Goal: Information Seeking & Learning: Find specific fact

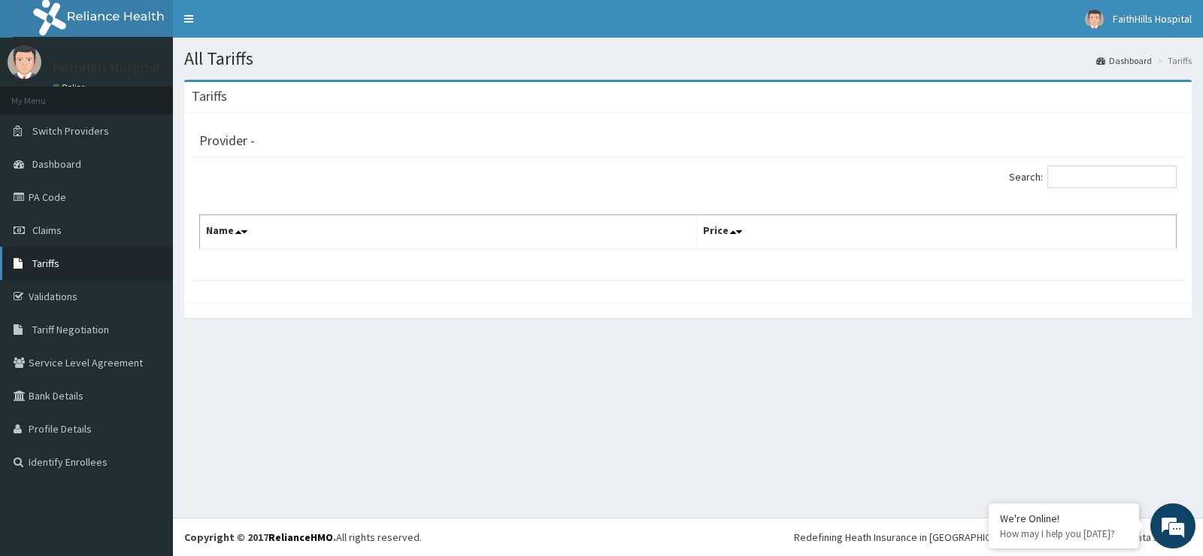
click at [53, 256] on span "Tariffs" at bounding box center [45, 263] width 27 height 14
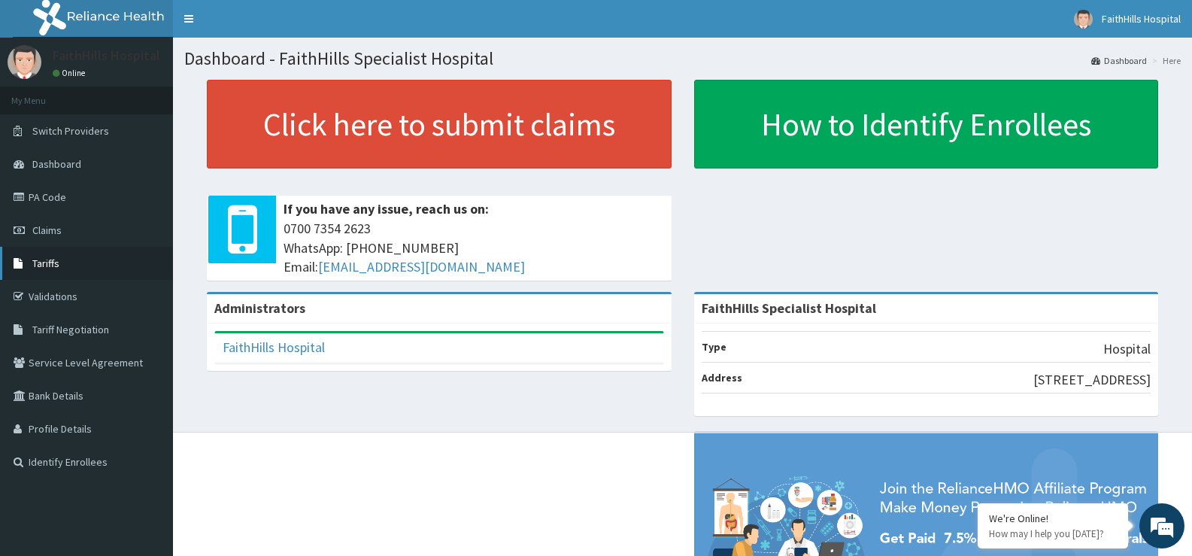
click at [53, 257] on span "Tariffs" at bounding box center [45, 263] width 27 height 14
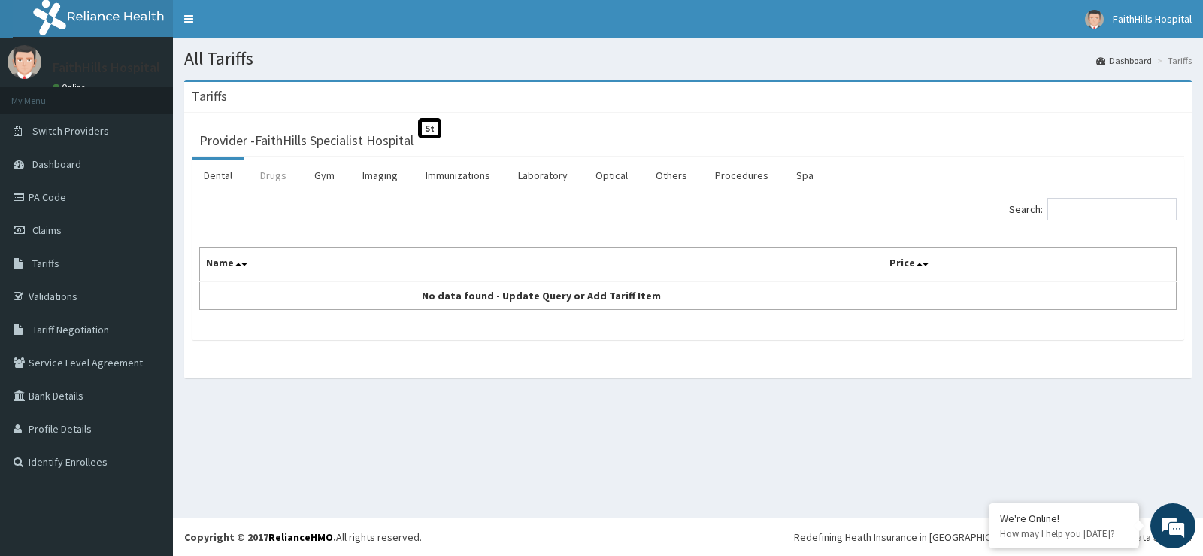
click at [279, 179] on link "Drugs" at bounding box center [273, 175] width 50 height 32
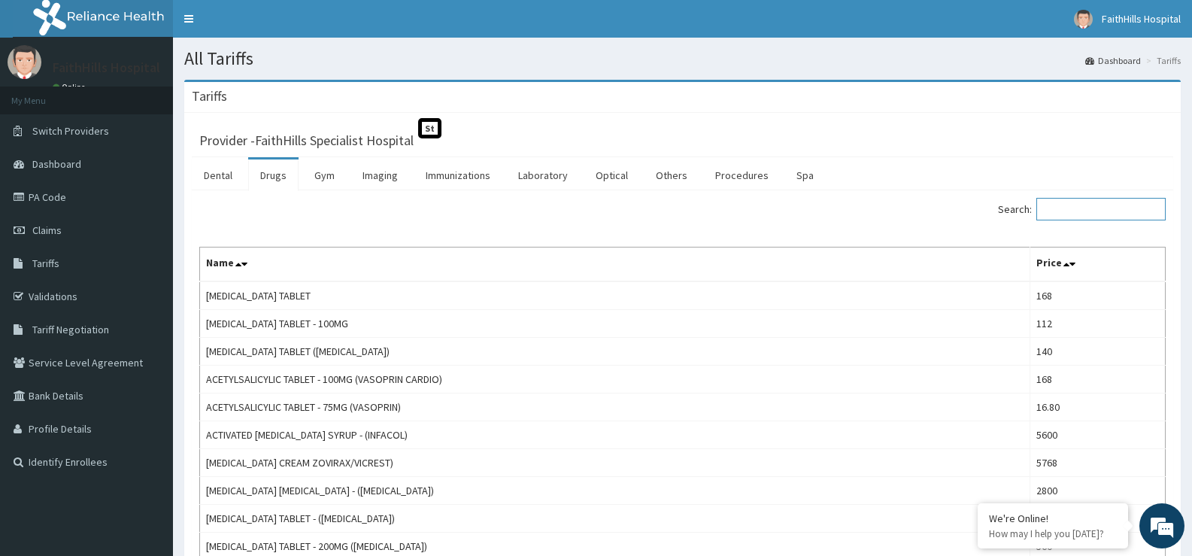
click at [1077, 208] on input "Search:" at bounding box center [1100, 209] width 129 height 23
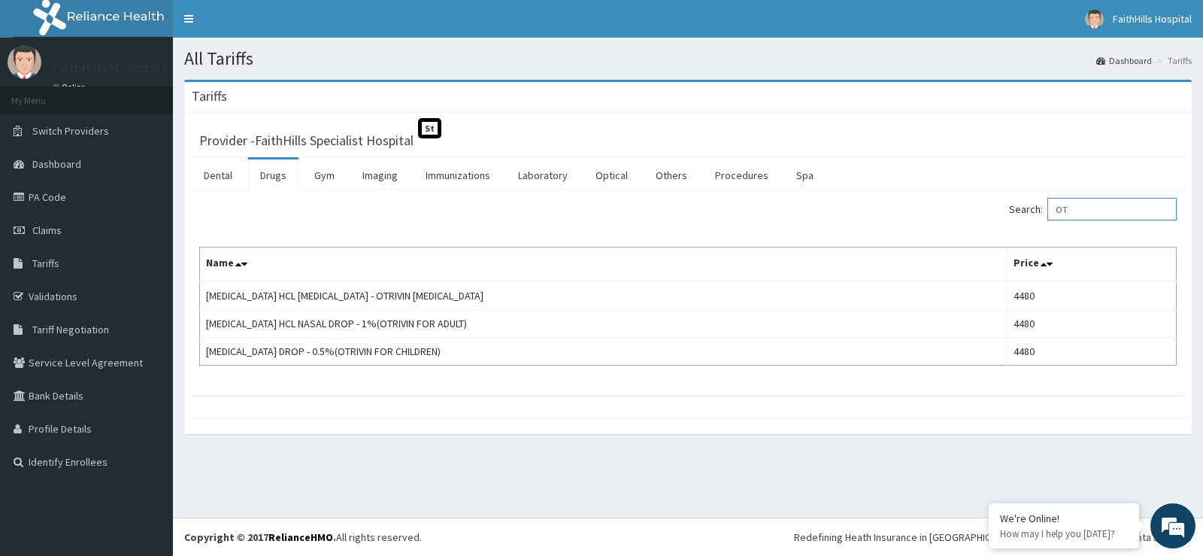
type input "O"
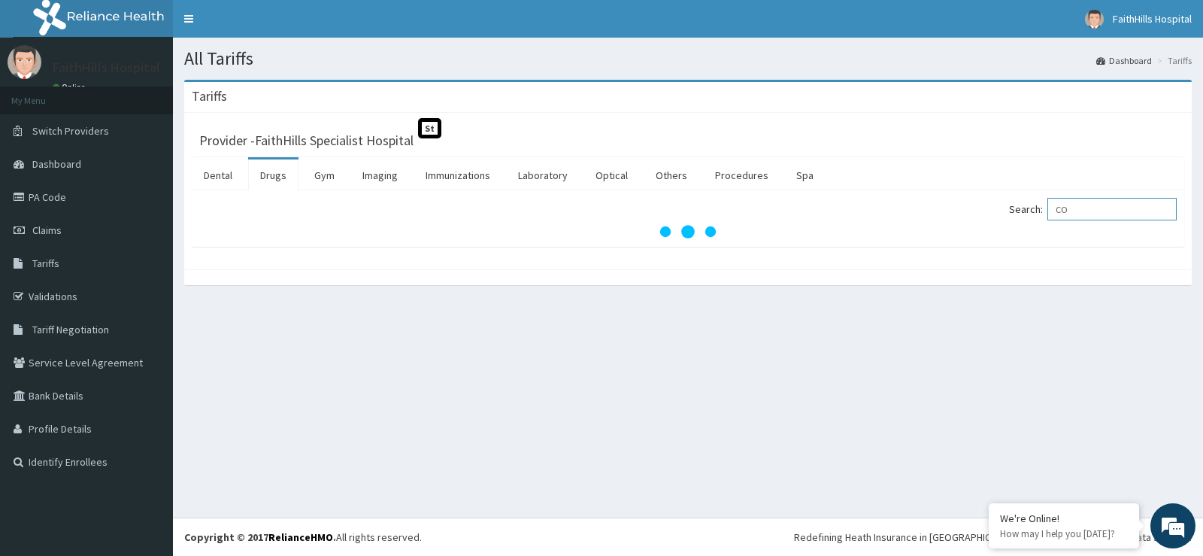
type input "C"
type input "A"
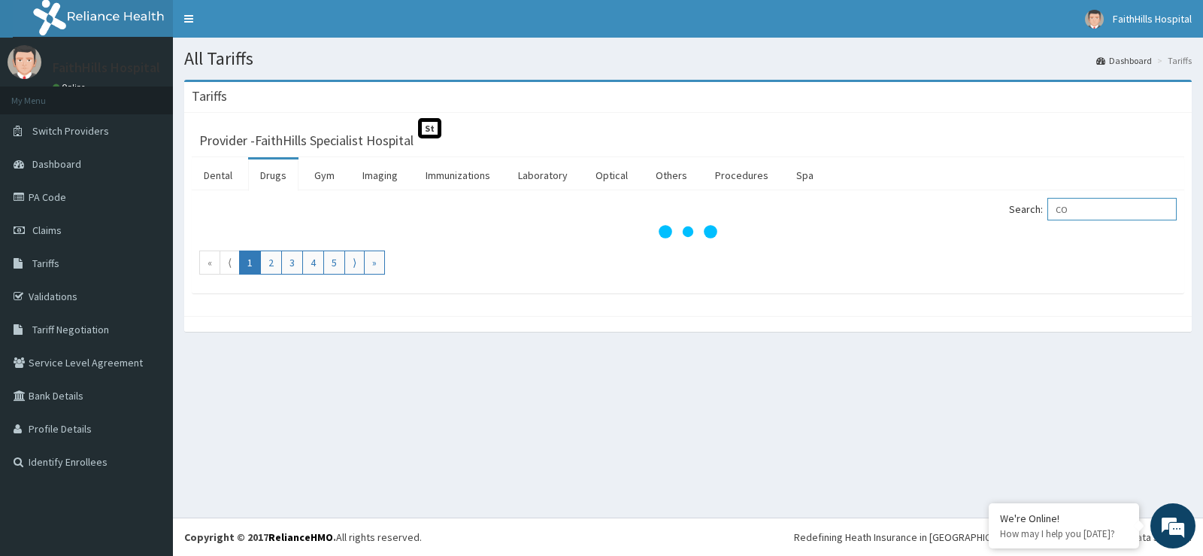
type input "C"
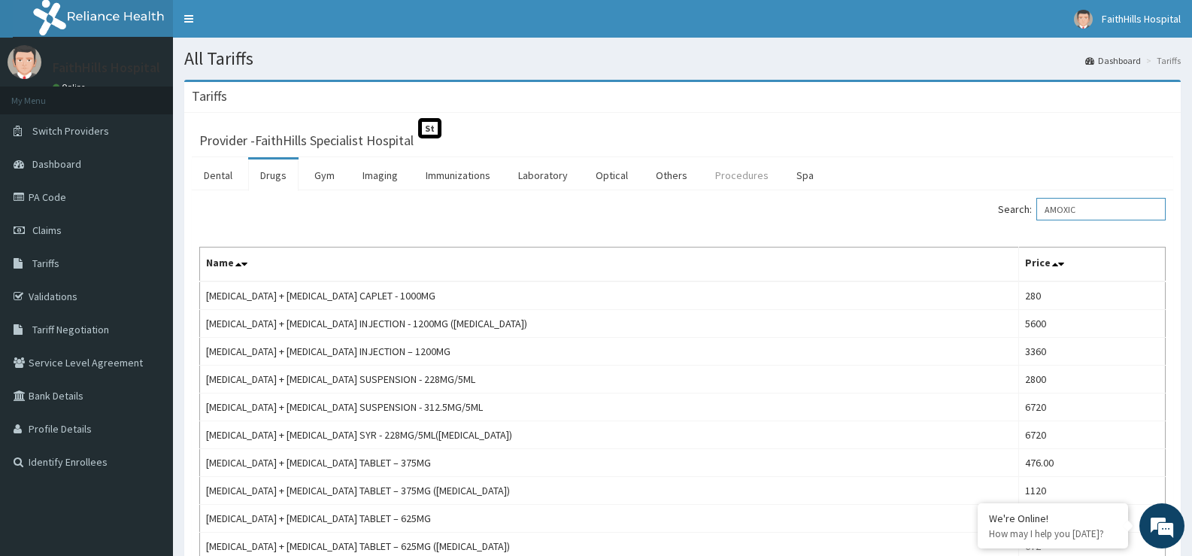
type input "AMOXIC"
click at [735, 174] on link "Procedures" at bounding box center [741, 175] width 77 height 32
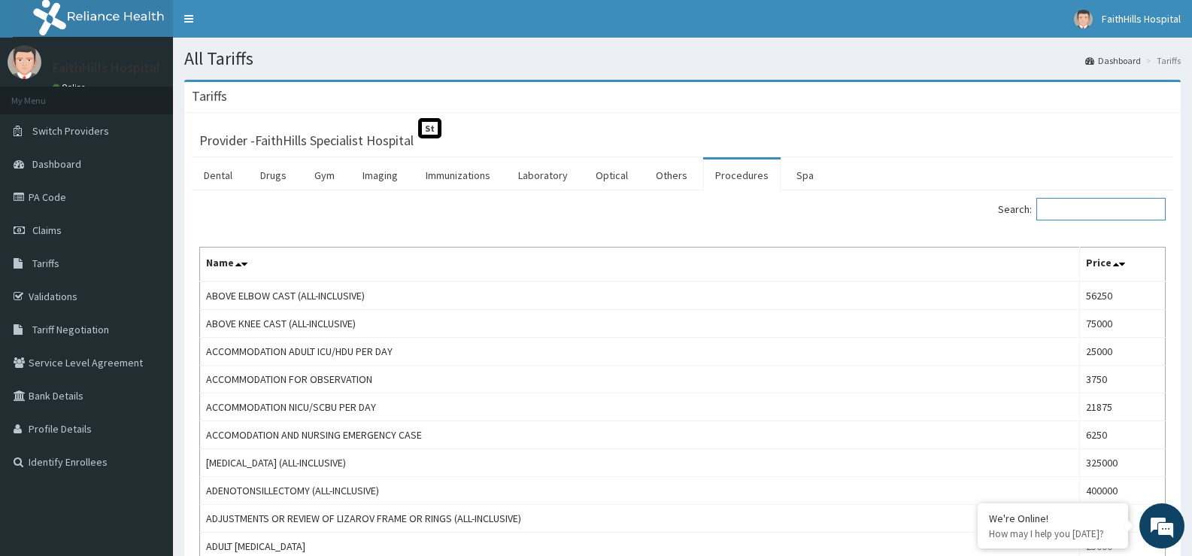
click at [1068, 206] on input "Search:" at bounding box center [1100, 209] width 129 height 23
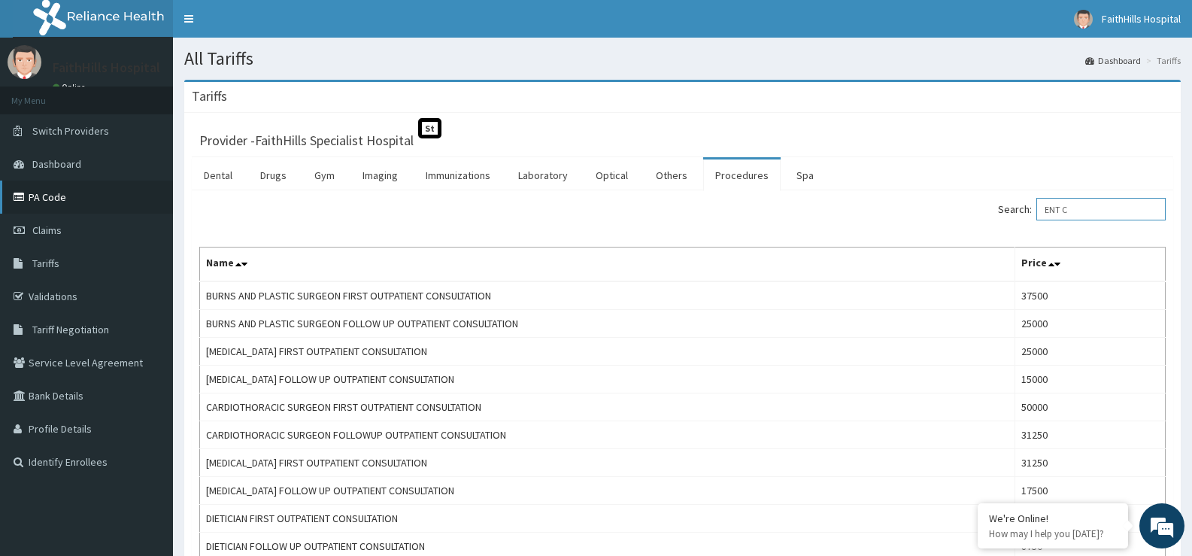
type input "ENT C"
click at [81, 201] on link "PA Code" at bounding box center [86, 196] width 173 height 33
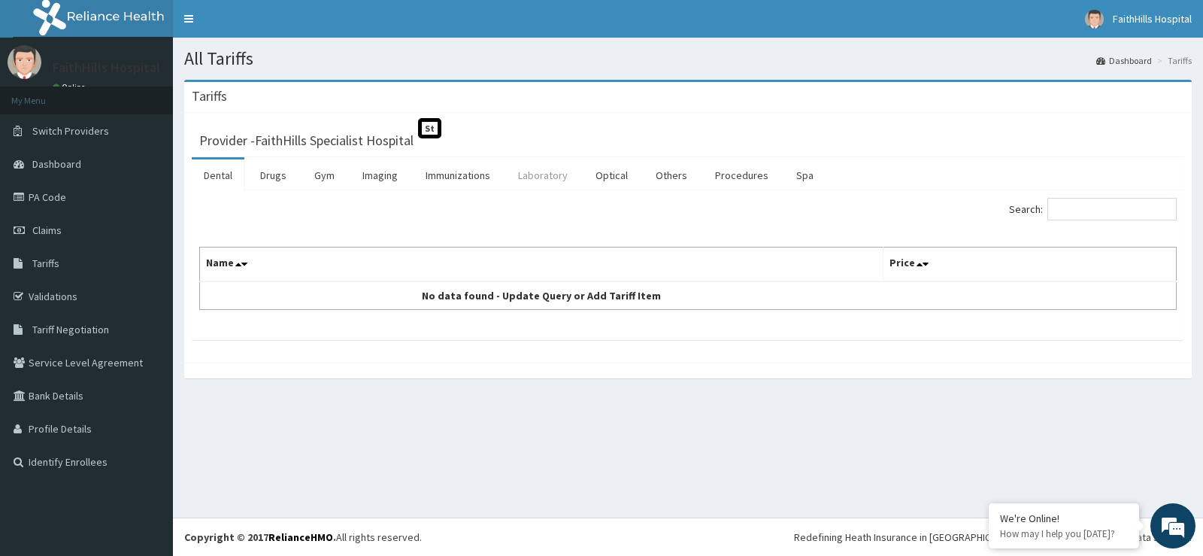
click at [548, 173] on link "Laboratory" at bounding box center [543, 175] width 74 height 32
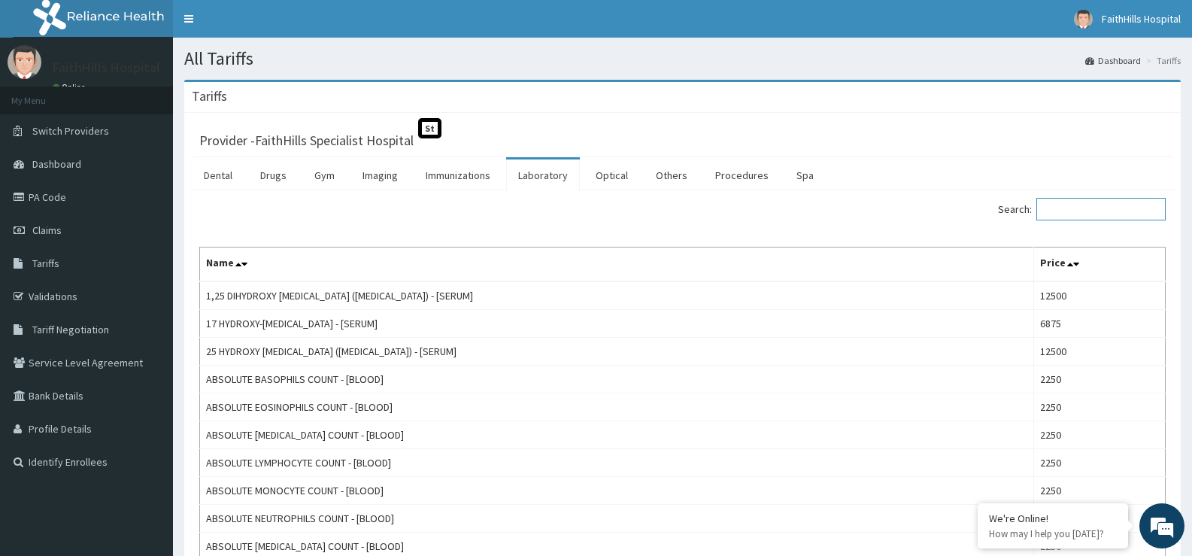
click at [1095, 212] on input "Search:" at bounding box center [1100, 209] width 129 height 23
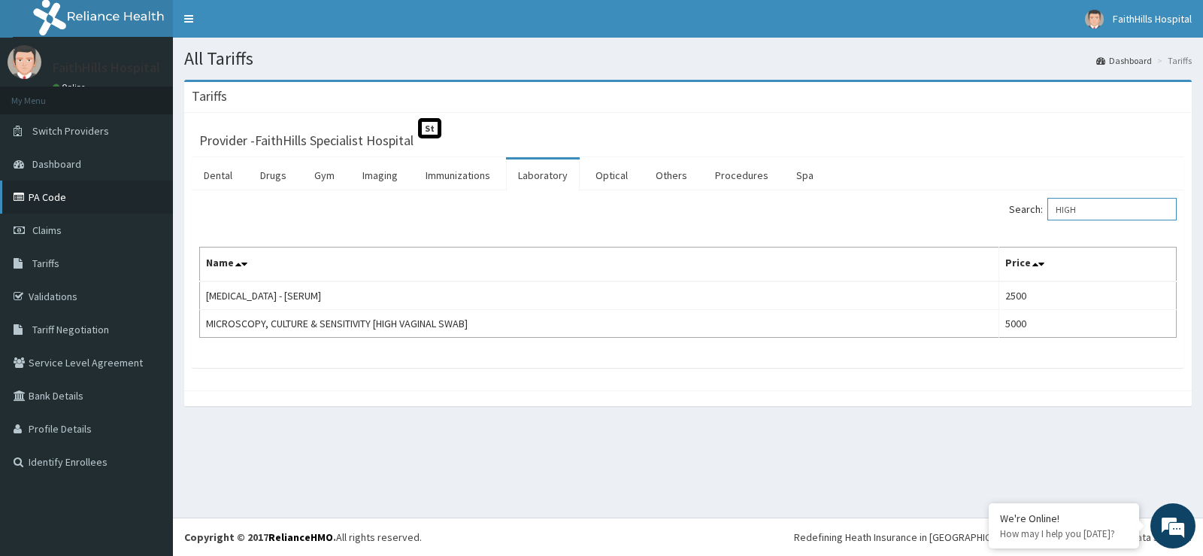
type input "HIGH"
click at [58, 200] on link "PA Code" at bounding box center [86, 196] width 173 height 33
